Goal: Transaction & Acquisition: Purchase product/service

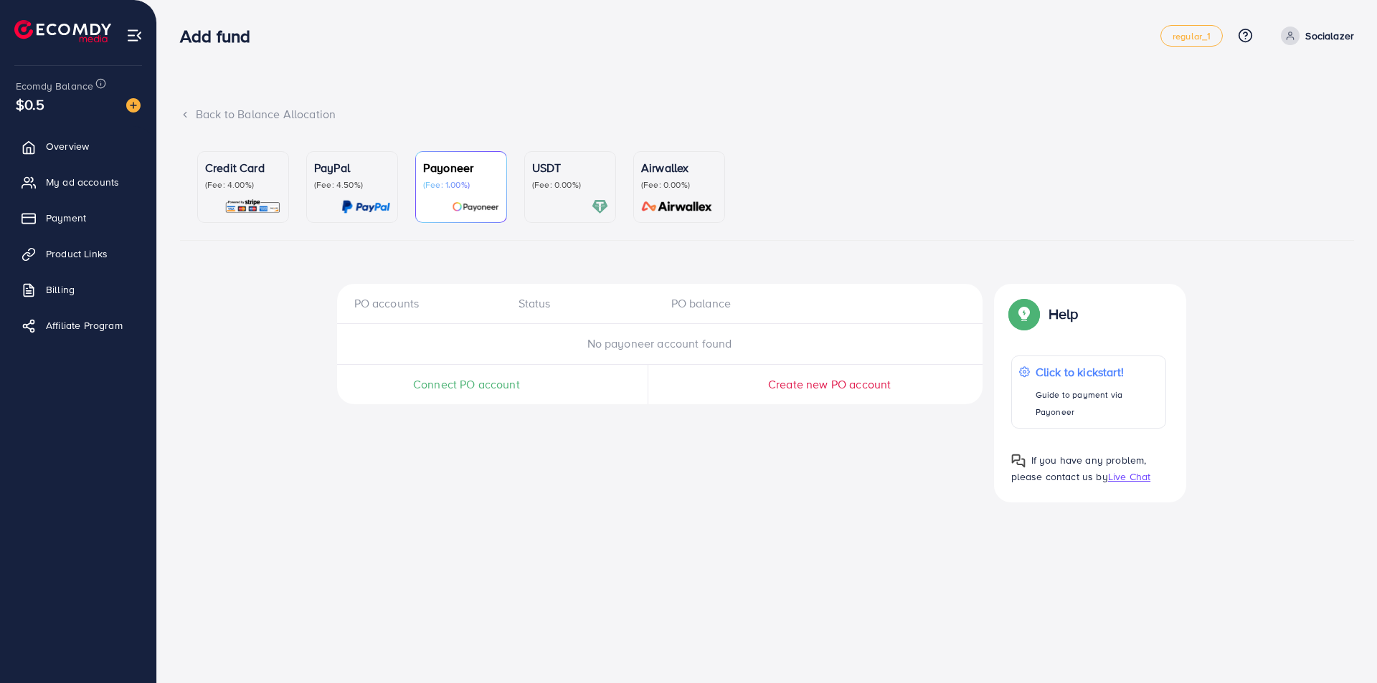
click at [554, 184] on p "(Fee: 0.00%)" at bounding box center [570, 184] width 76 height 11
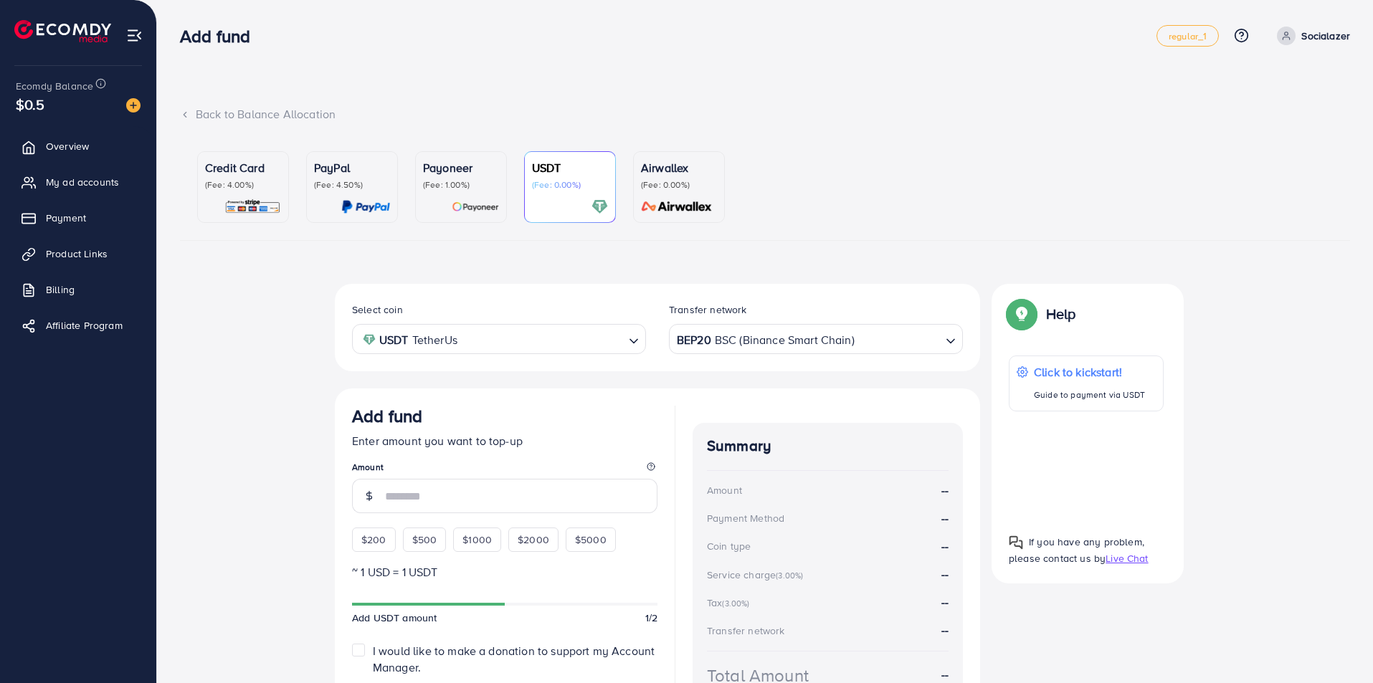
click at [211, 202] on div at bounding box center [243, 207] width 76 height 16
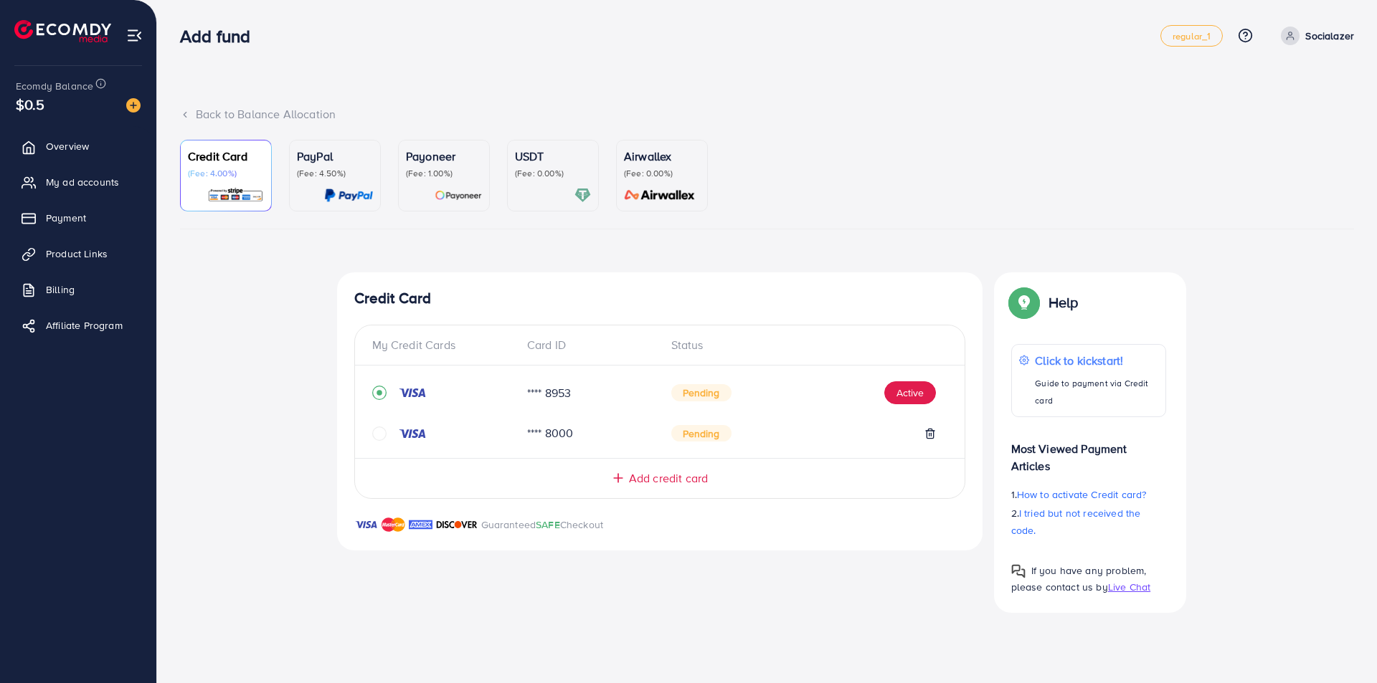
click at [444, 207] on link "Payoneer (Fee: 1.00%)" at bounding box center [444, 176] width 92 height 72
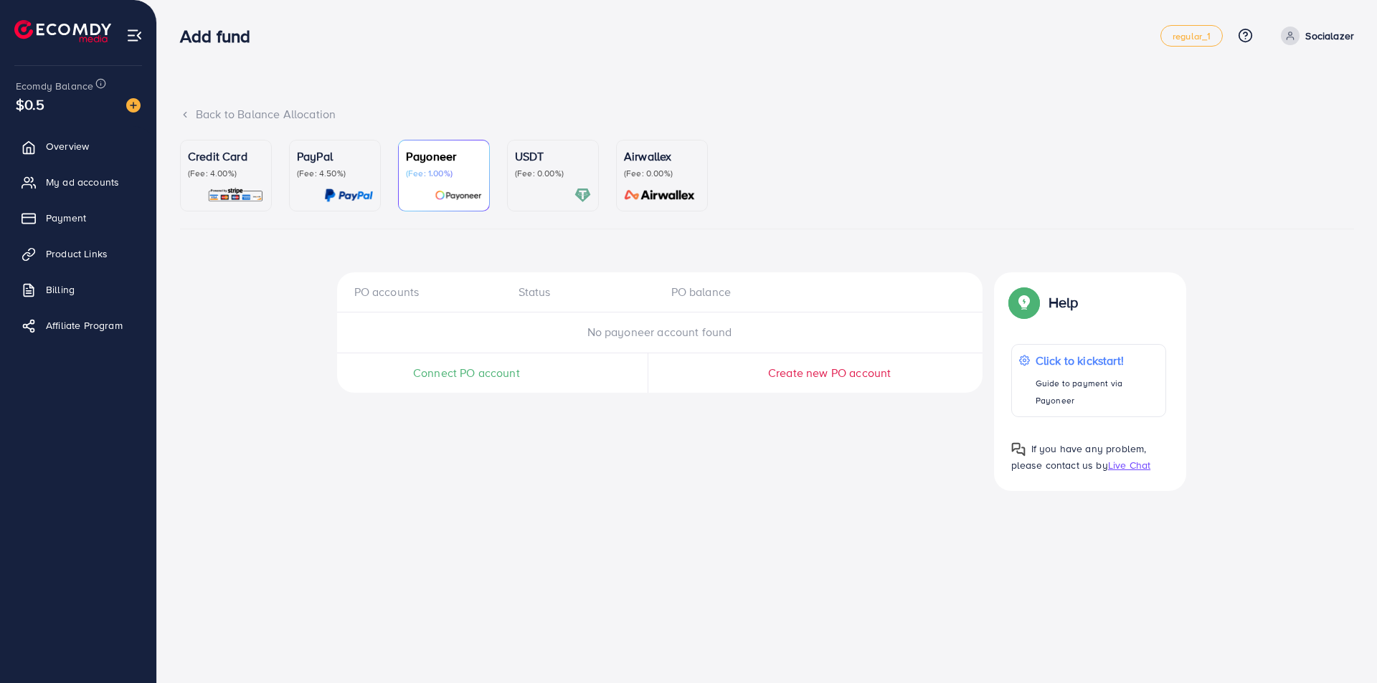
click at [791, 377] on span "Create new PO account" at bounding box center [829, 373] width 123 height 16
click at [550, 170] on p "(Fee: 0.00%)" at bounding box center [553, 173] width 76 height 11
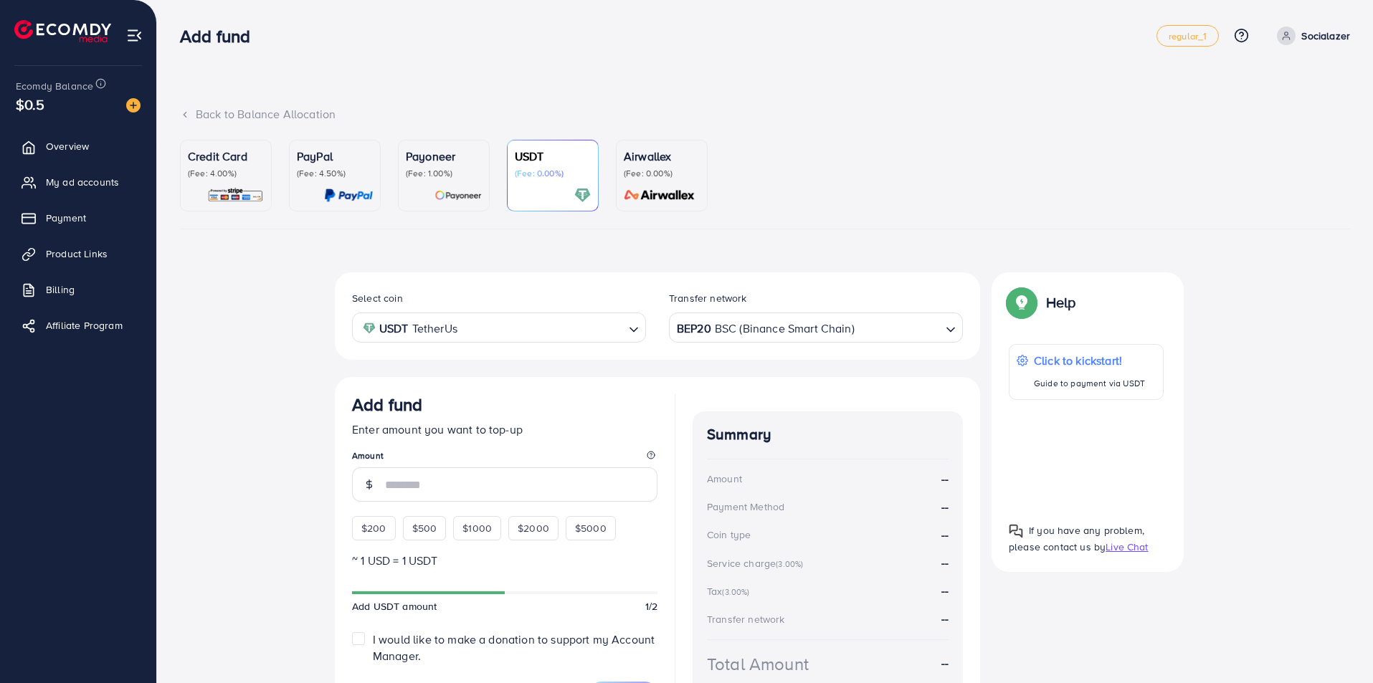
click at [639, 163] on p "Airwallex" at bounding box center [662, 156] width 76 height 17
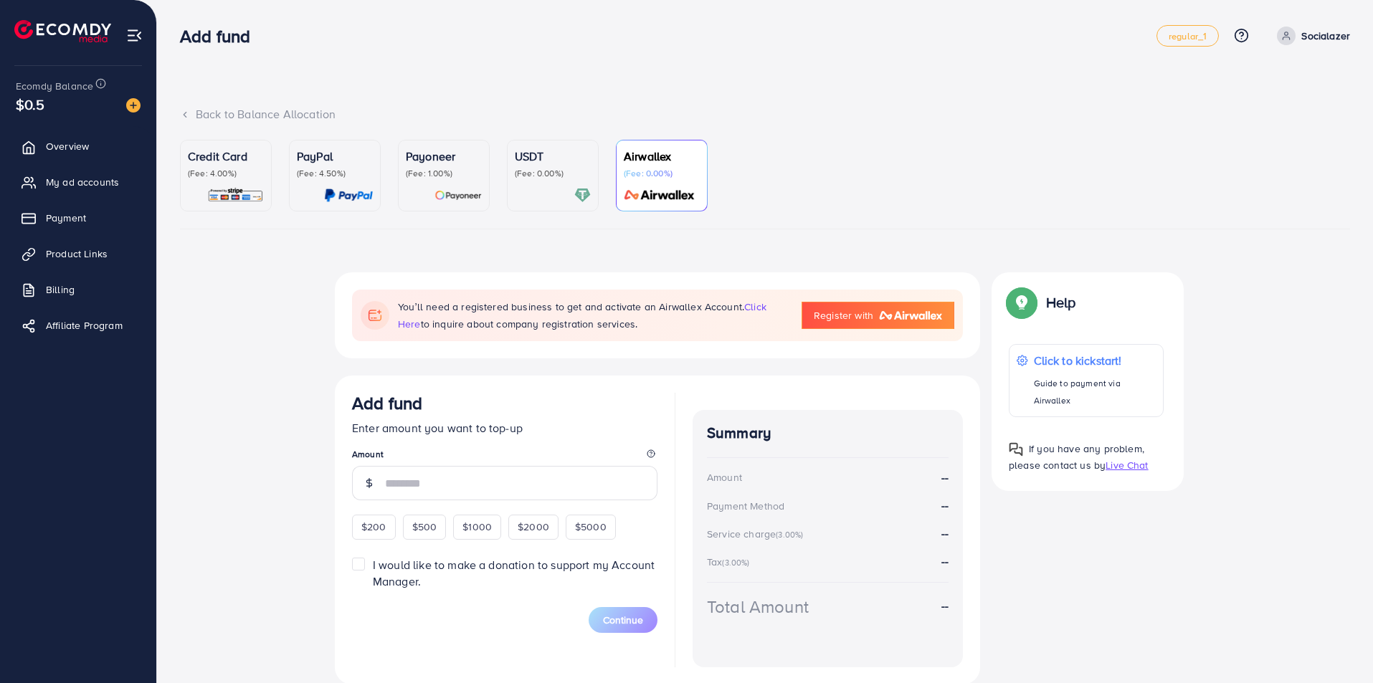
scroll to position [70, 0]
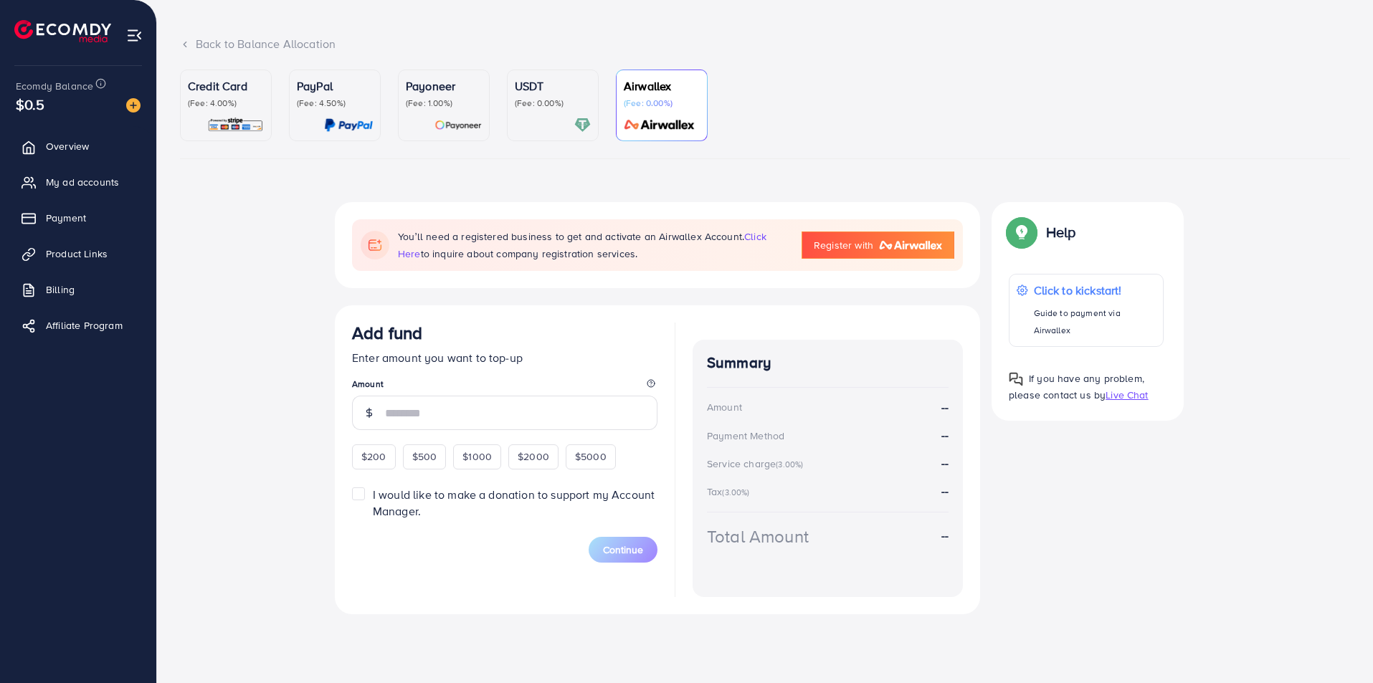
click at [546, 121] on div at bounding box center [553, 125] width 76 height 16
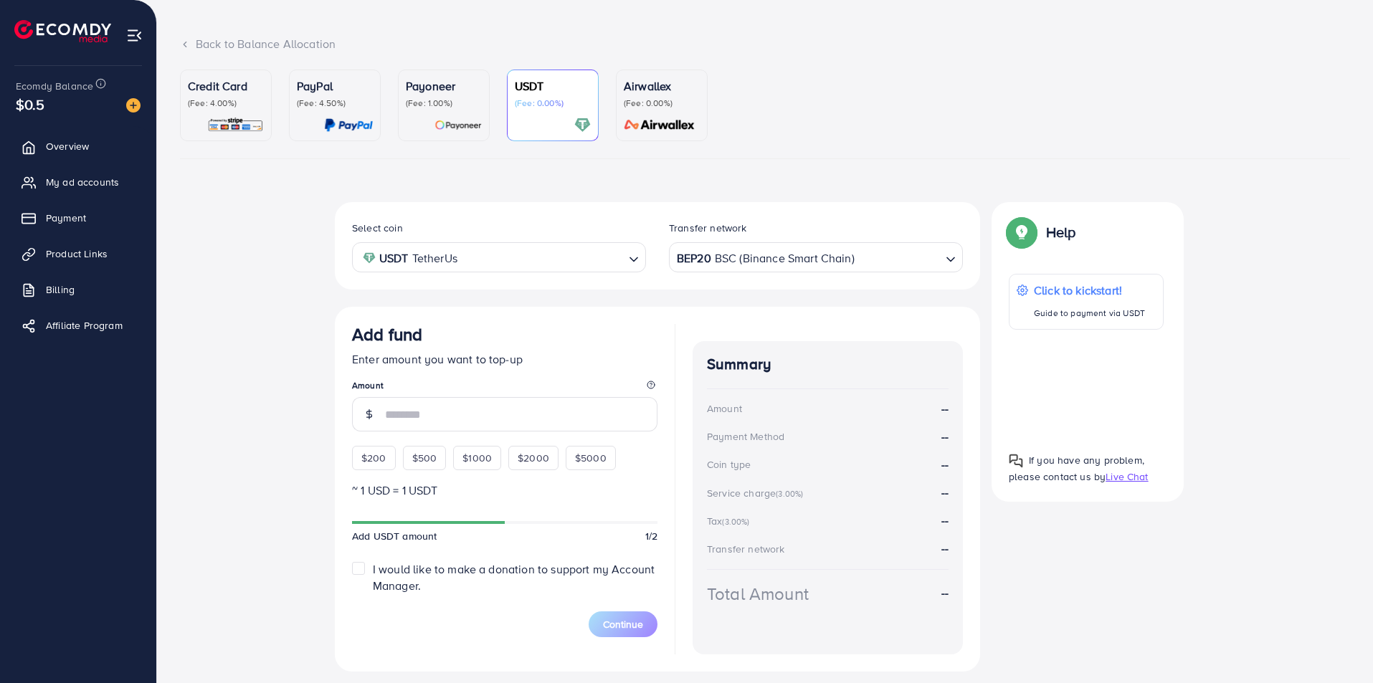
click at [438, 103] on p "(Fee: 1.00%)" at bounding box center [444, 103] width 76 height 11
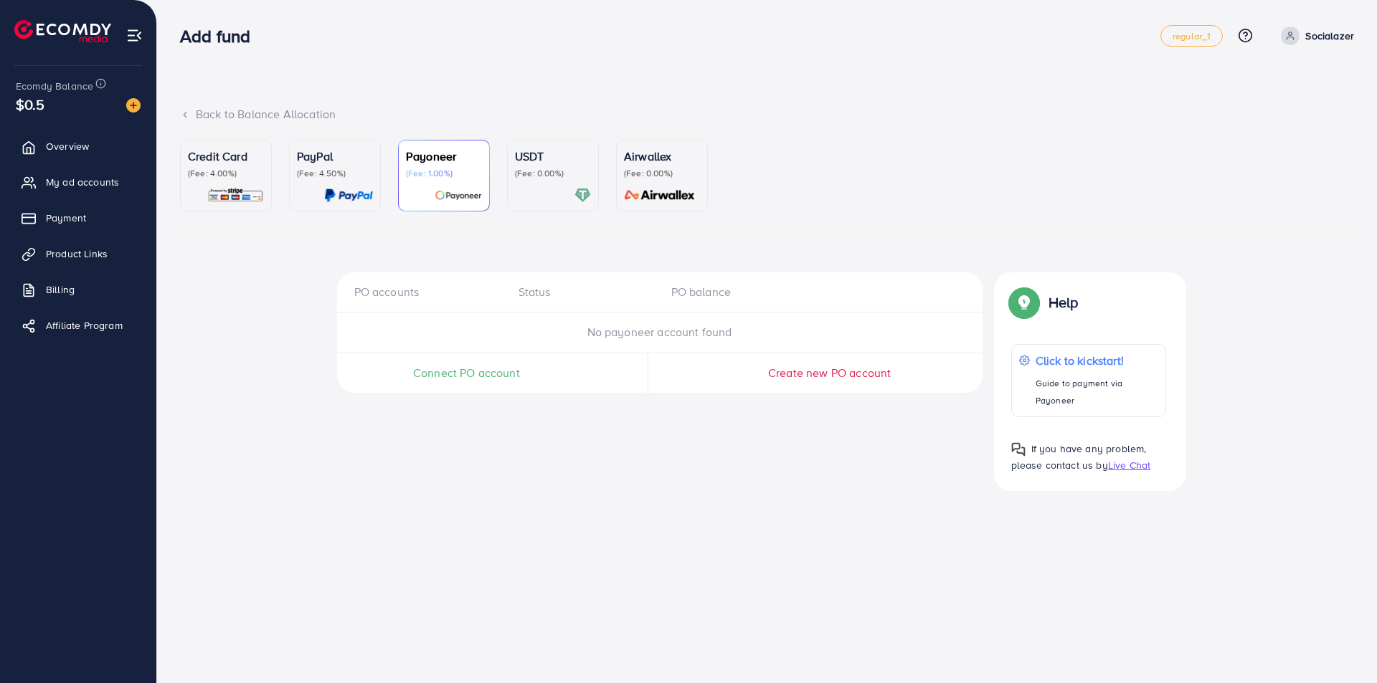
click at [330, 166] on div "PayPal (Fee: 4.50%)" at bounding box center [335, 164] width 76 height 32
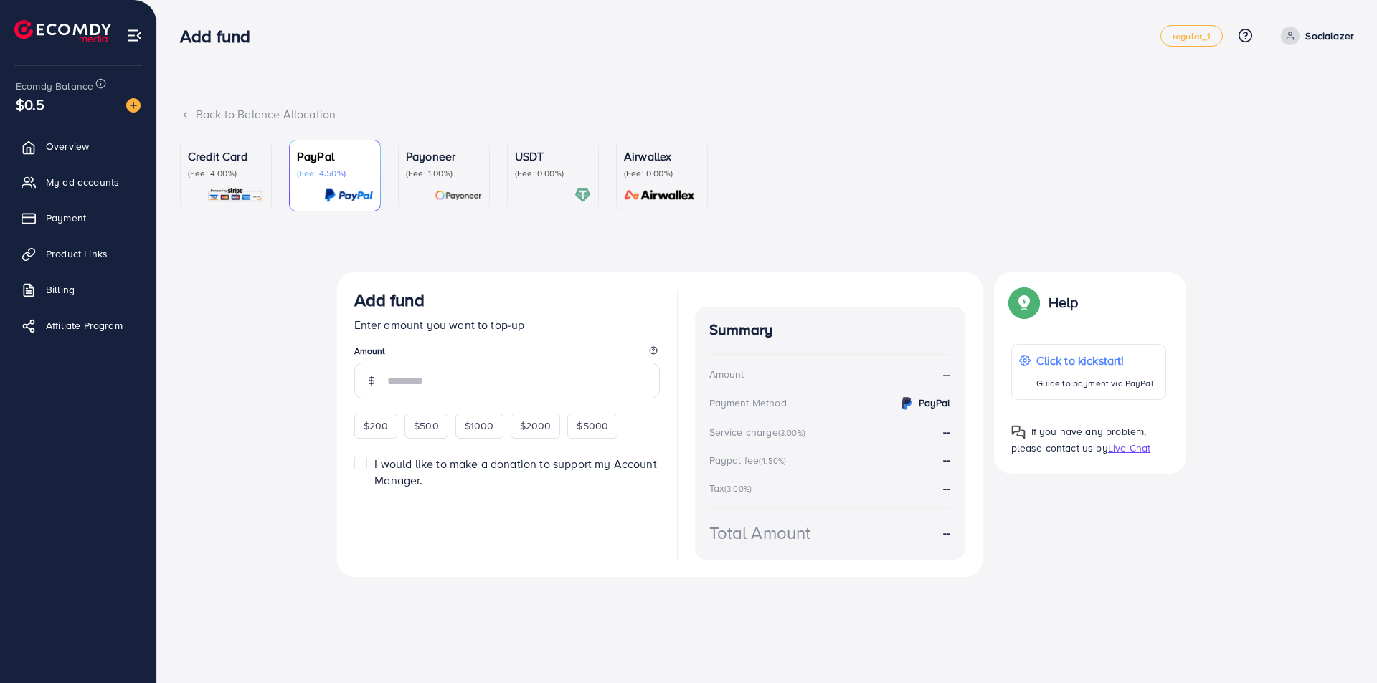
click at [227, 178] on p "(Fee: 4.00%)" at bounding box center [226, 173] width 76 height 11
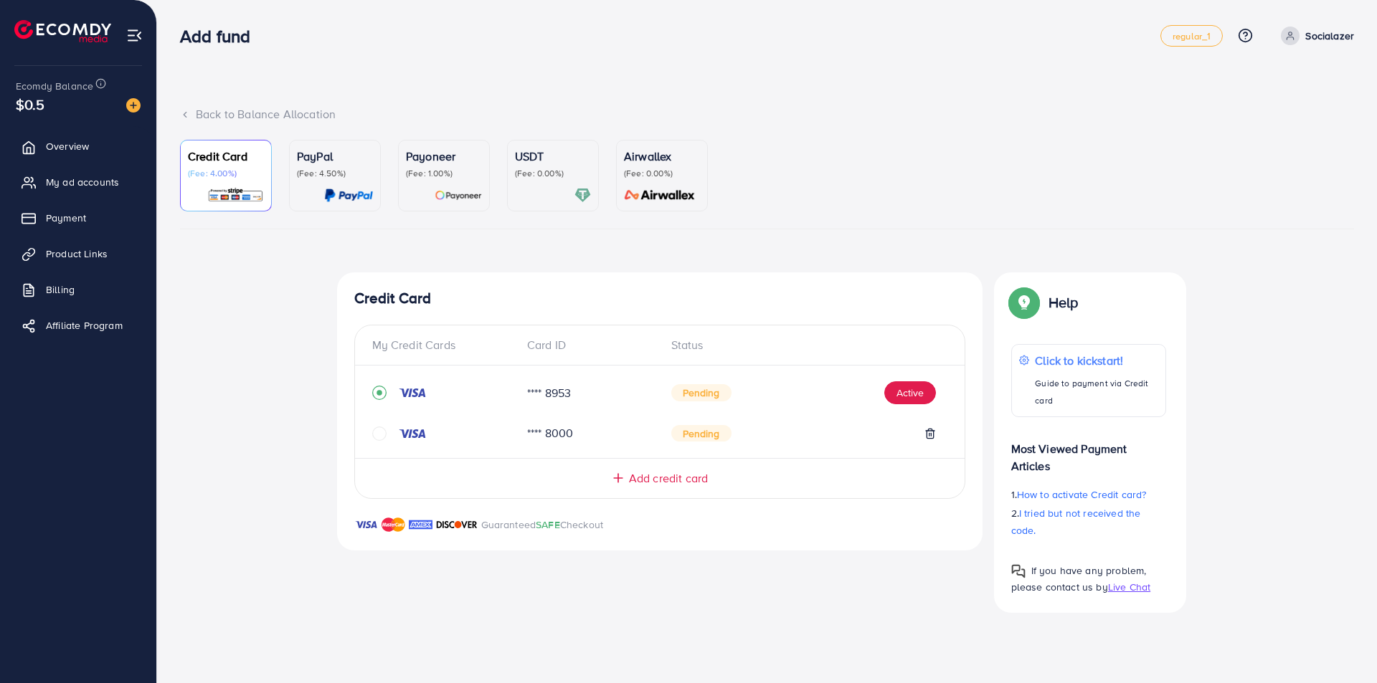
click at [528, 168] on p "(Fee: 0.00%)" at bounding box center [553, 173] width 76 height 11
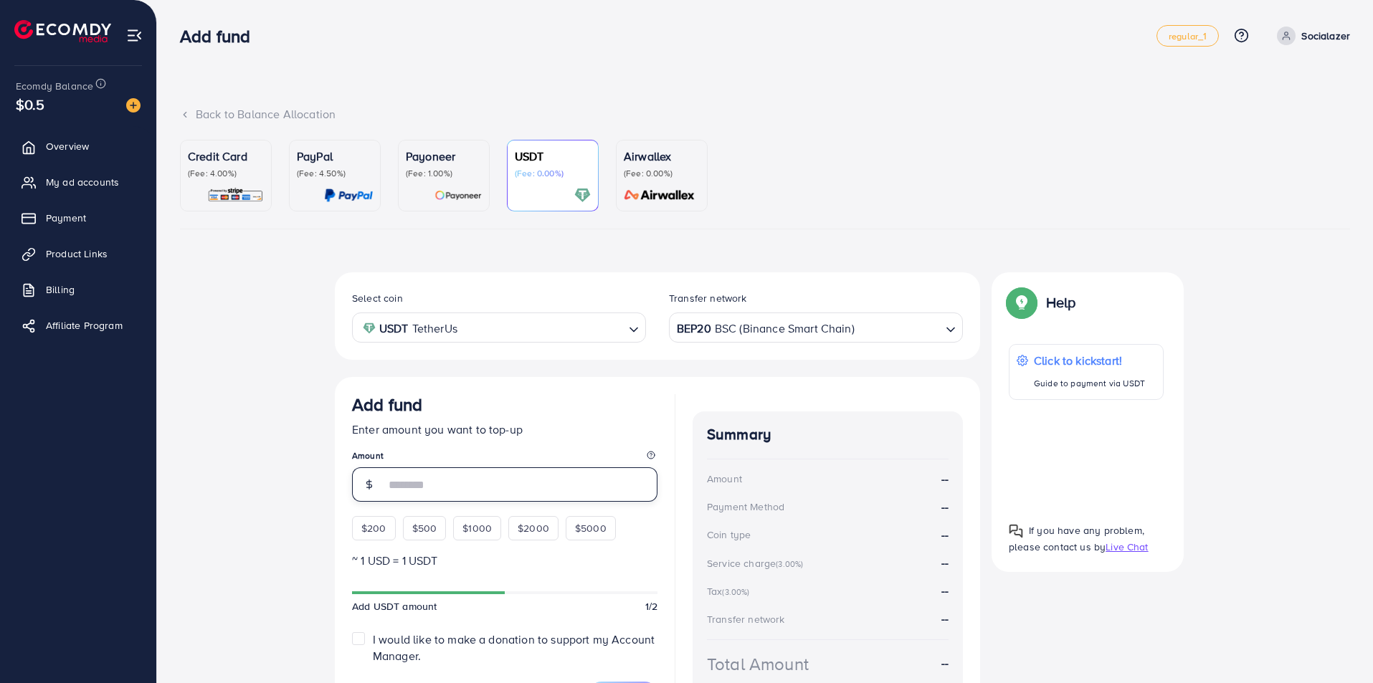
click at [411, 484] on input "number" at bounding box center [521, 485] width 273 height 34
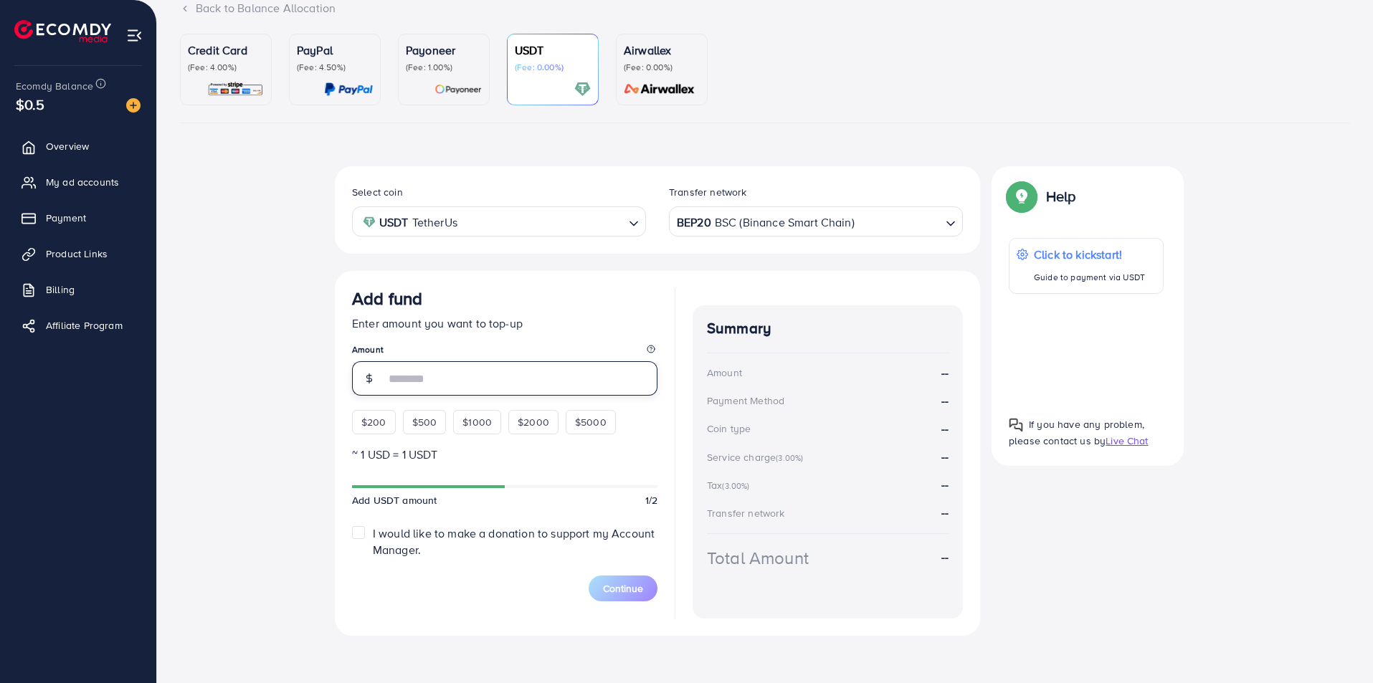
scroll to position [110, 0]
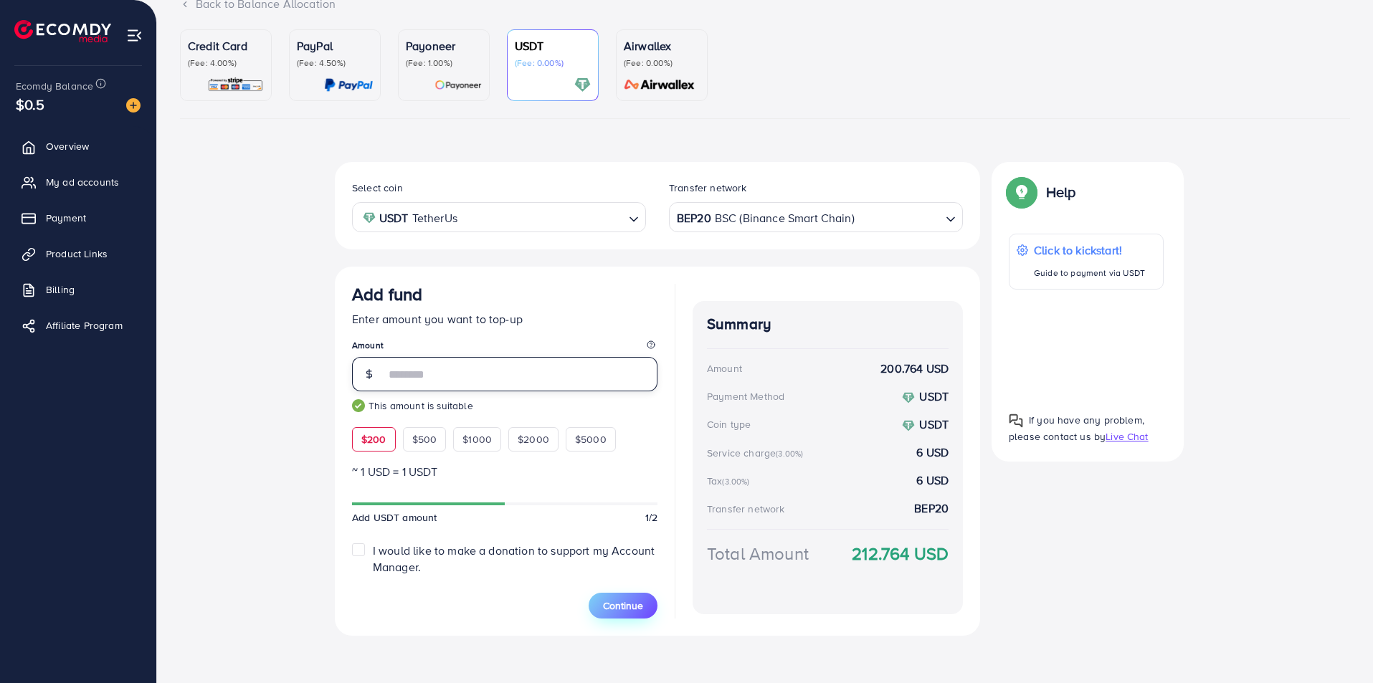
type input "***"
click at [626, 606] on span "Continue" at bounding box center [623, 606] width 40 height 14
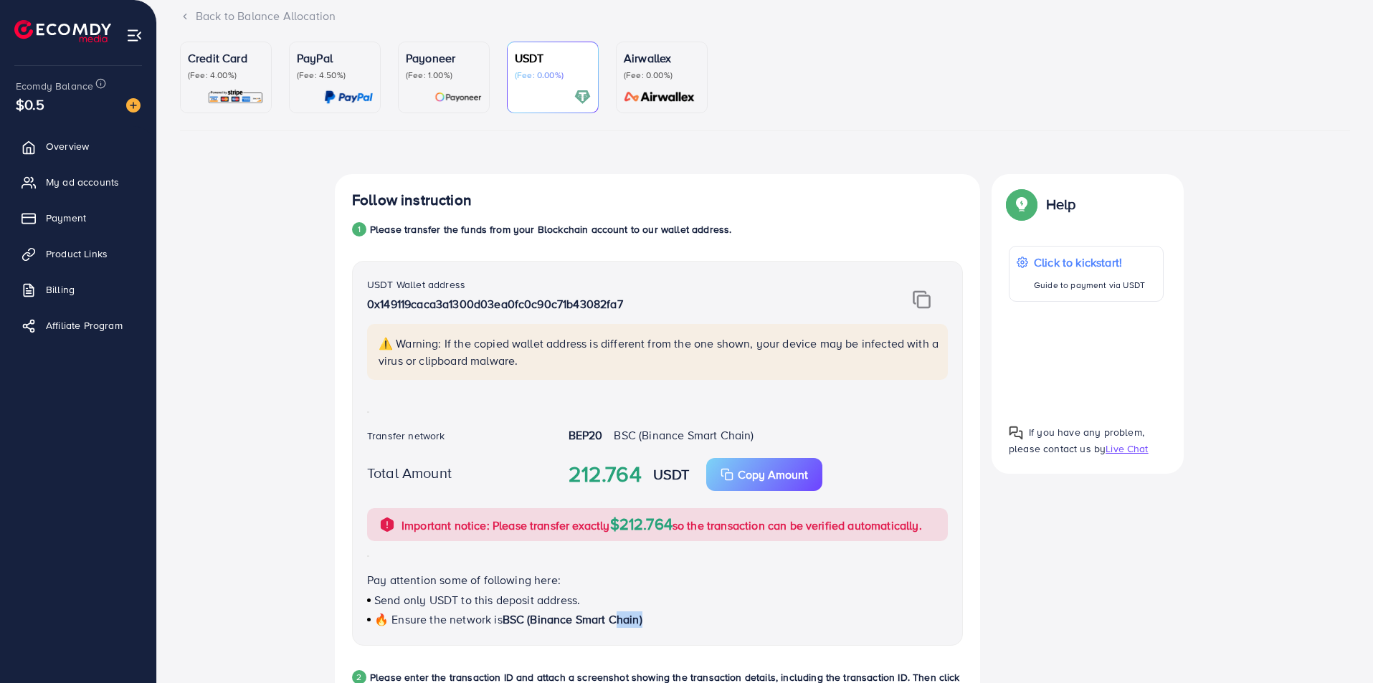
scroll to position [99, 0]
click at [920, 298] on img at bounding box center [922, 299] width 18 height 19
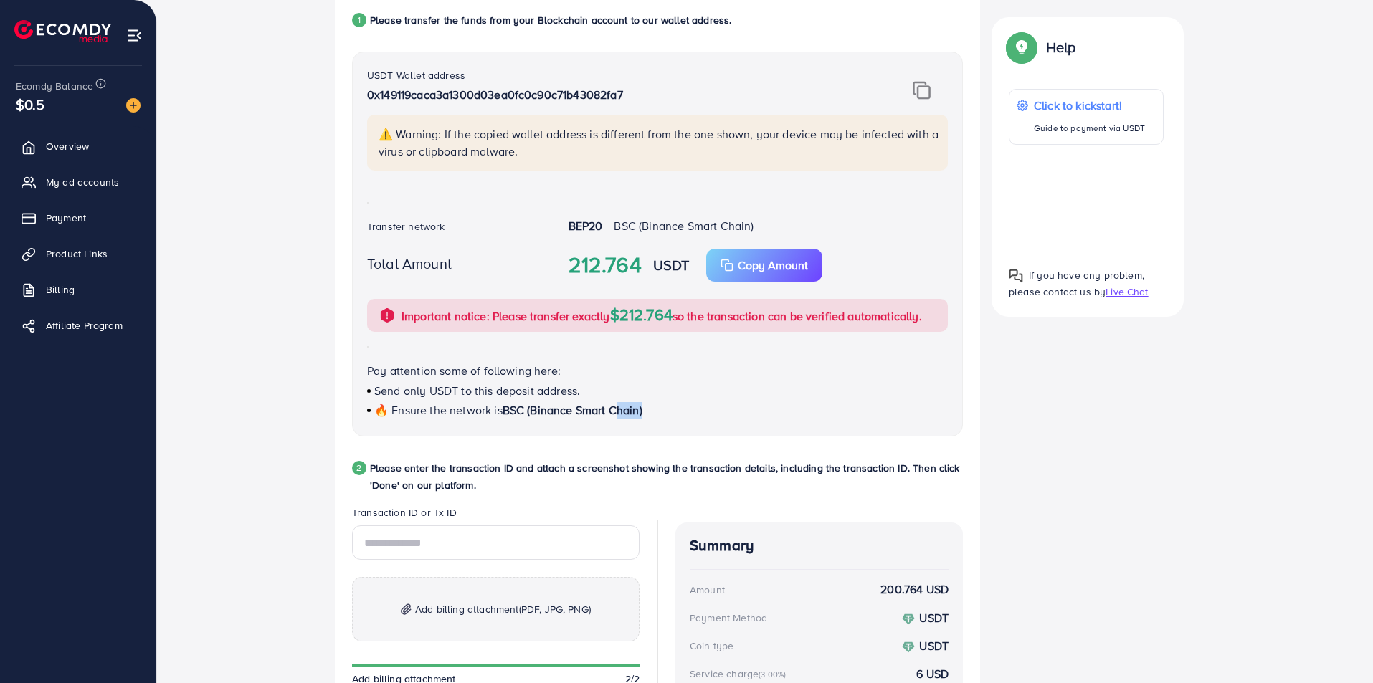
scroll to position [242, 0]
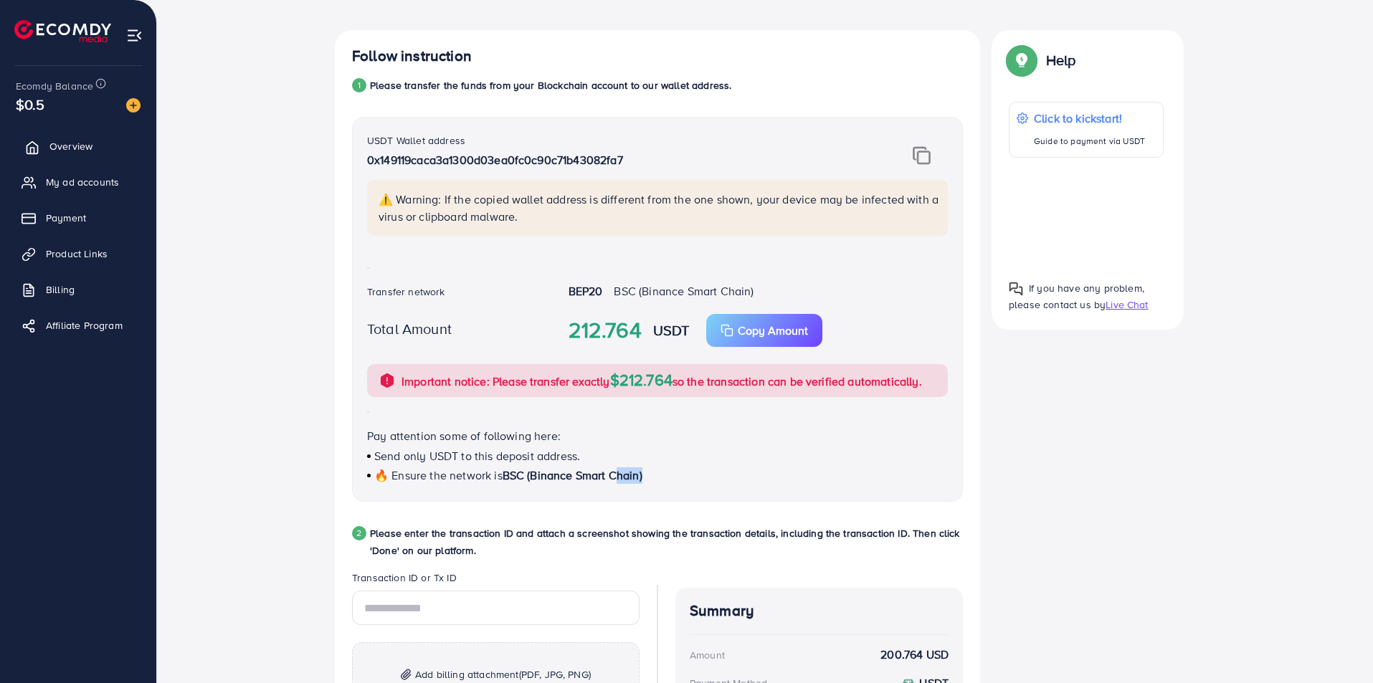
click at [79, 143] on span "Overview" at bounding box center [70, 146] width 43 height 14
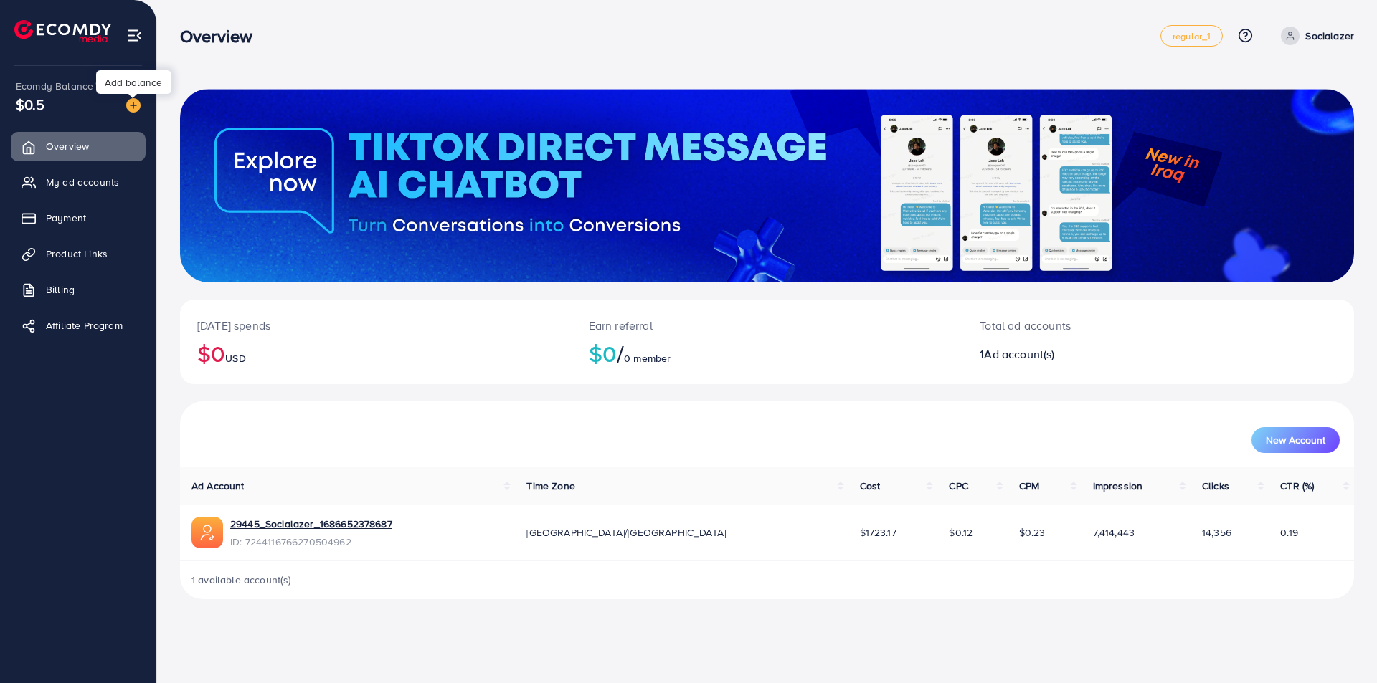
click at [136, 106] on img at bounding box center [133, 105] width 14 height 14
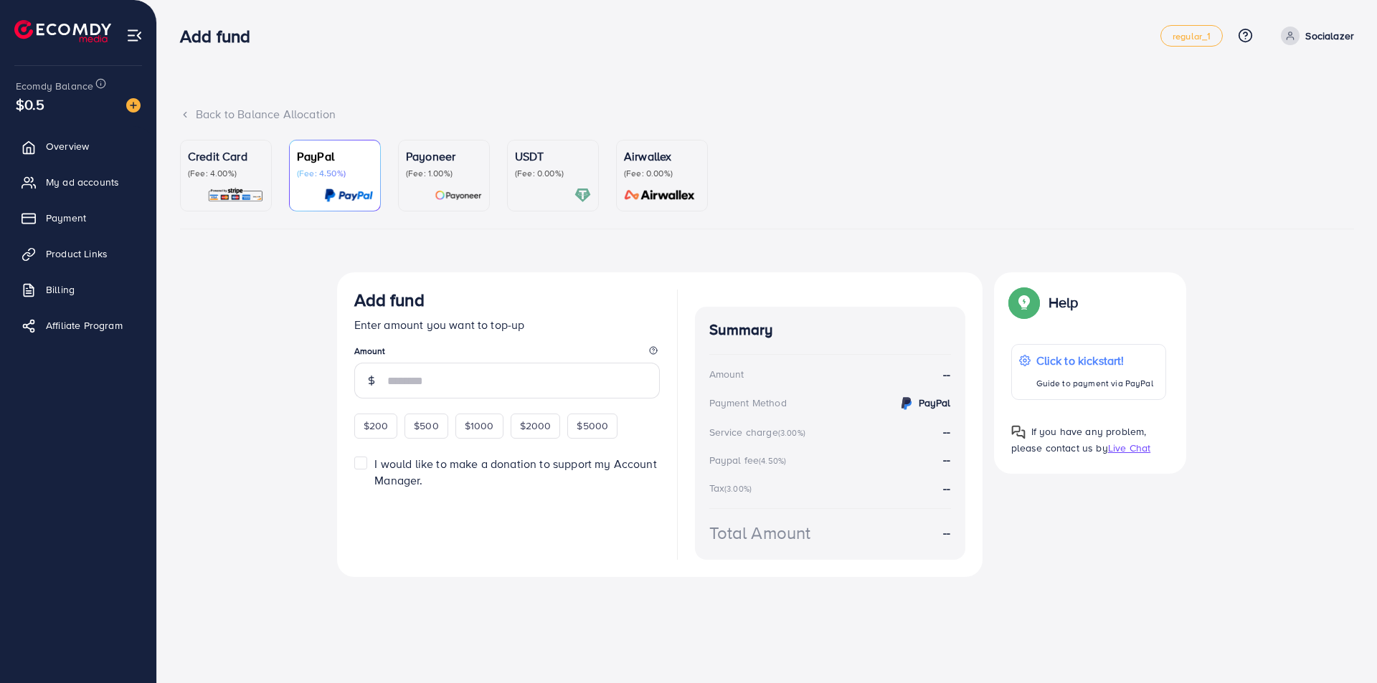
click at [195, 177] on p "(Fee: 4.00%)" at bounding box center [226, 173] width 76 height 11
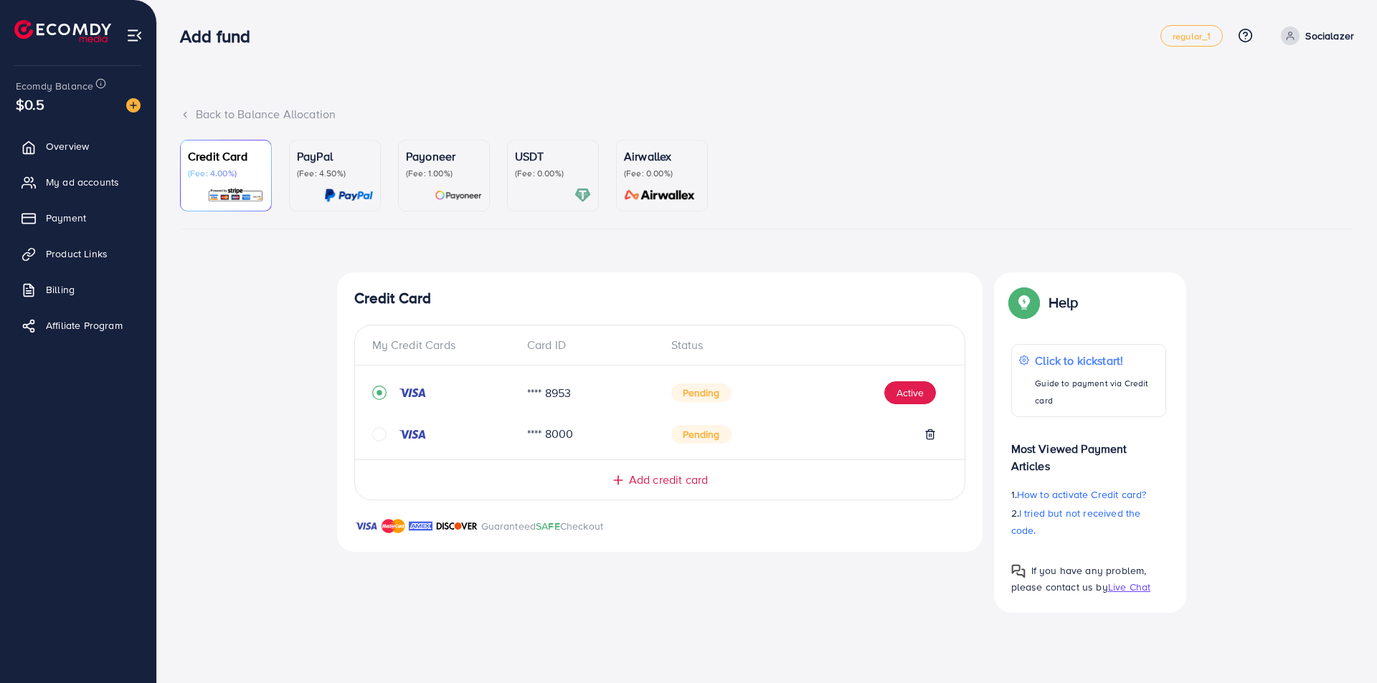
click at [537, 173] on p "(Fee: 0.00%)" at bounding box center [553, 173] width 76 height 11
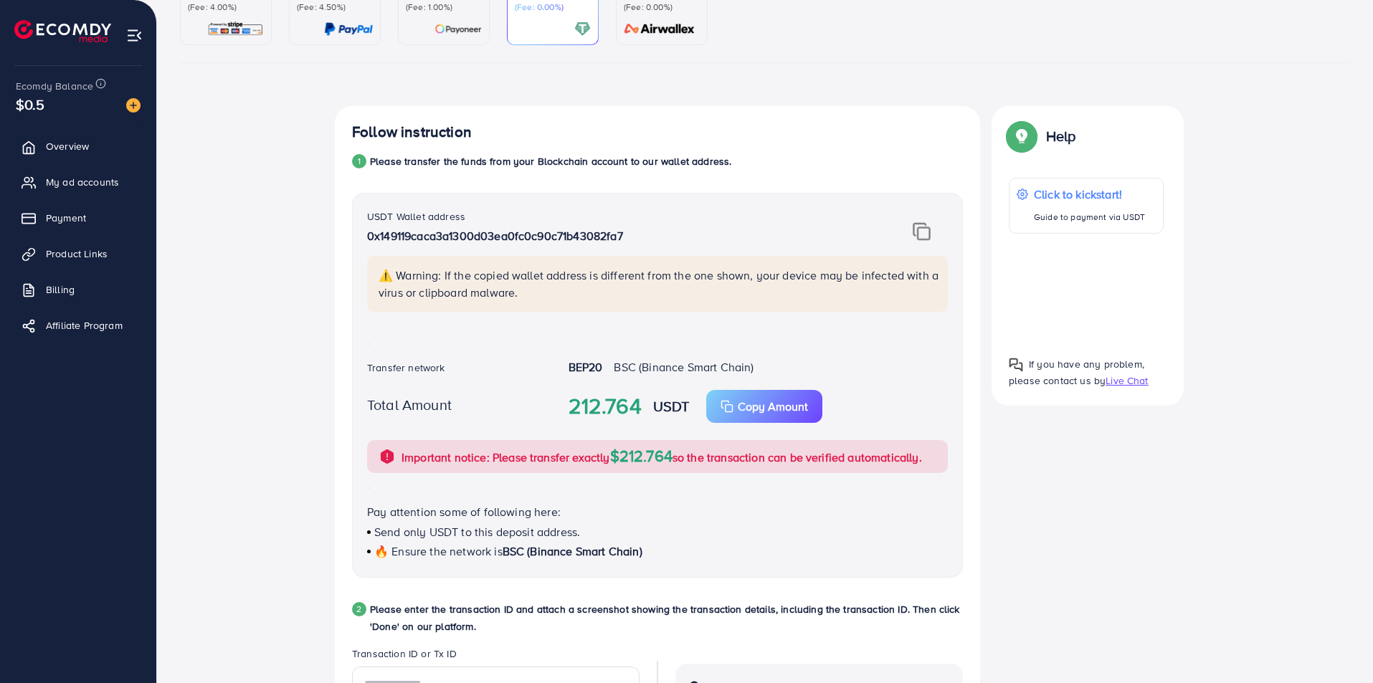
scroll to position [171, 0]
